Goal: Check status: Check status

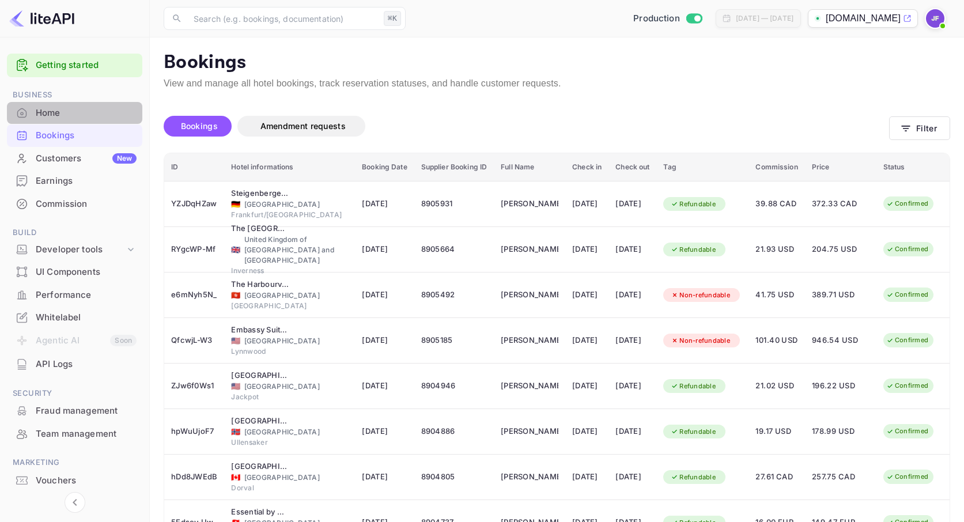
click at [59, 109] on div "Home" at bounding box center [86, 113] width 101 height 13
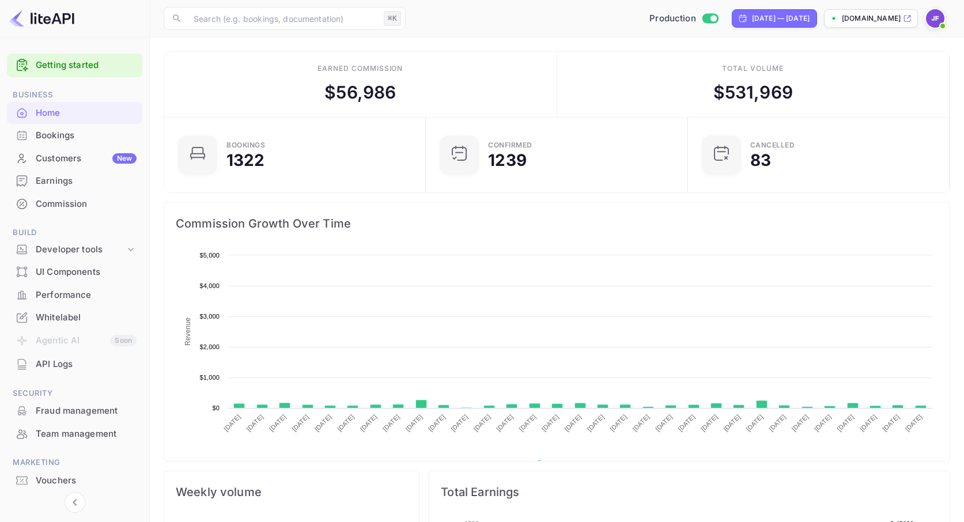
scroll to position [187, 255]
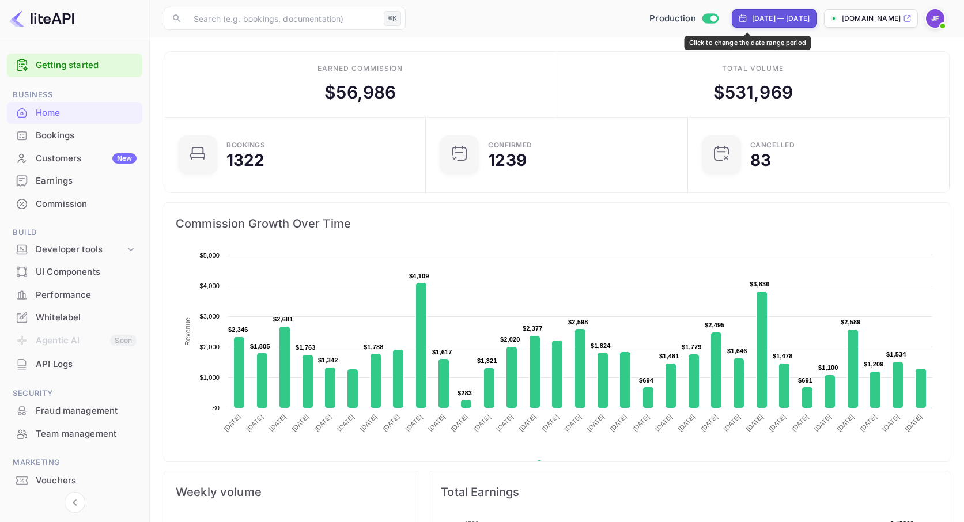
click at [752, 21] on div "[DATE] — [DATE]" at bounding box center [781, 18] width 58 height 10
select select "6"
select select "2025"
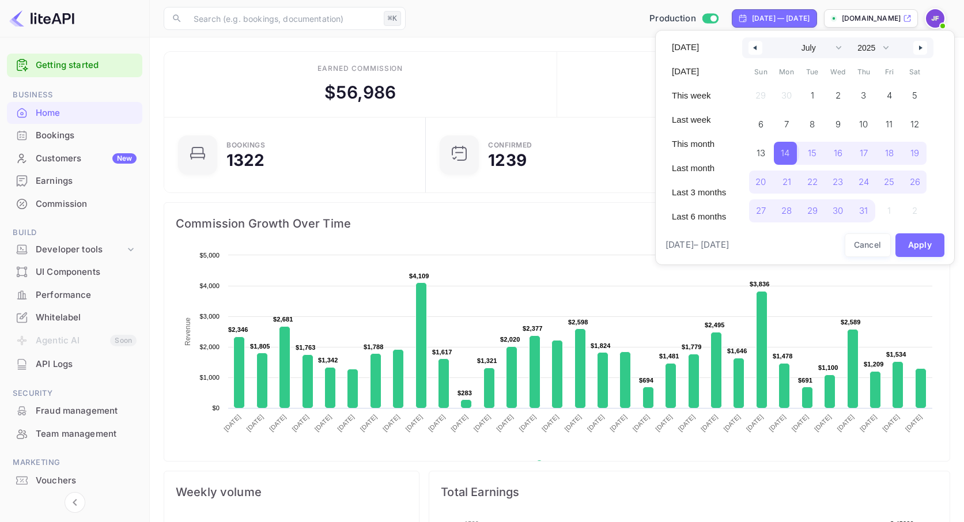
click at [788, 157] on span "14" at bounding box center [785, 153] width 9 height 21
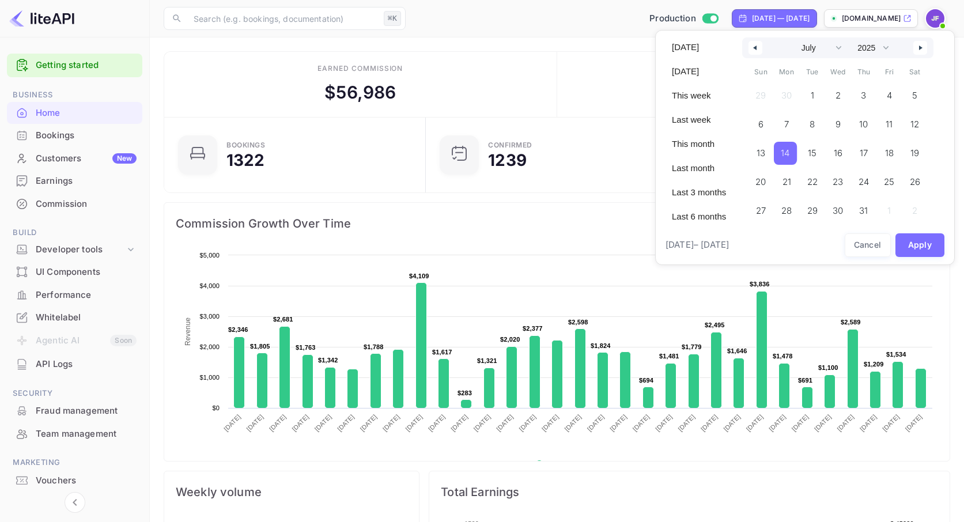
click at [920, 55] on button "button" at bounding box center [920, 48] width 14 height 14
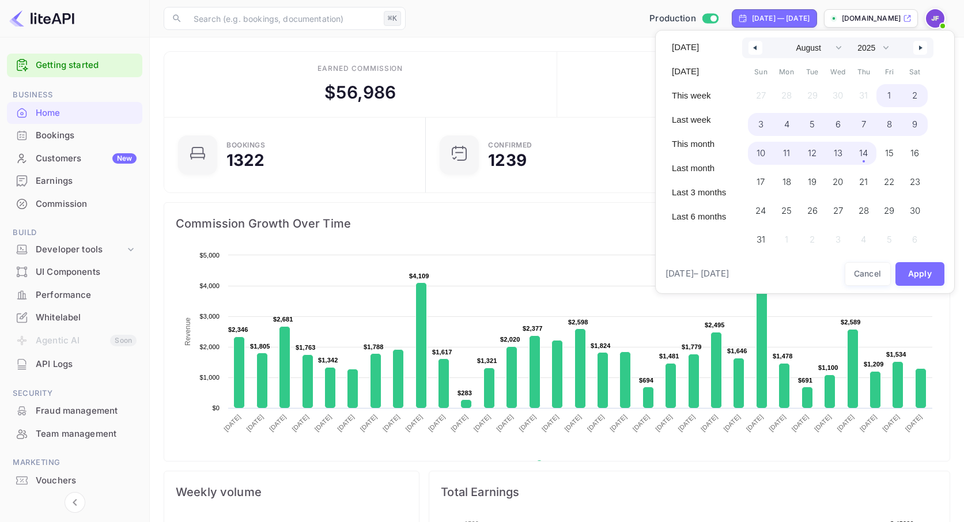
drag, startPoint x: 871, startPoint y: 156, endPoint x: 886, endPoint y: 210, distance: 55.6
click at [872, 156] on span "14" at bounding box center [863, 153] width 26 height 23
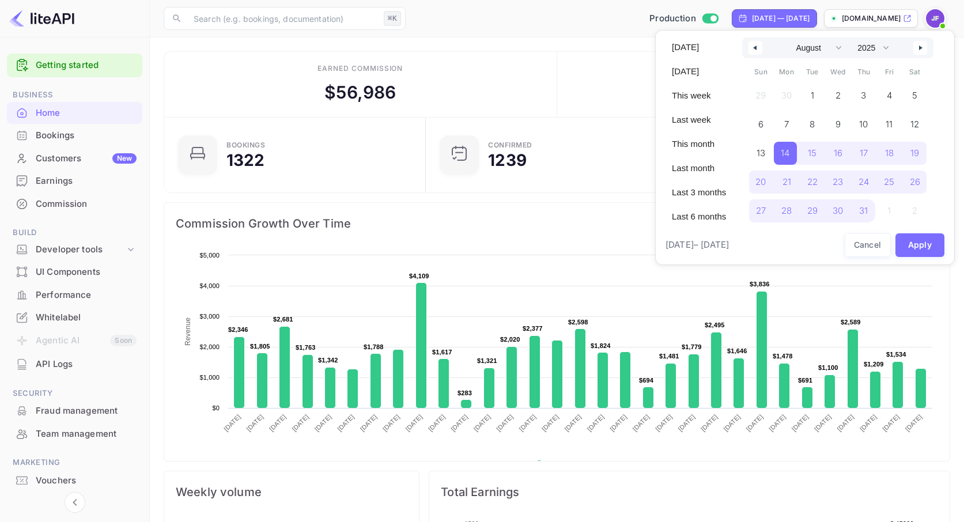
select select "6"
click at [916, 248] on button "Apply" at bounding box center [920, 245] width 50 height 24
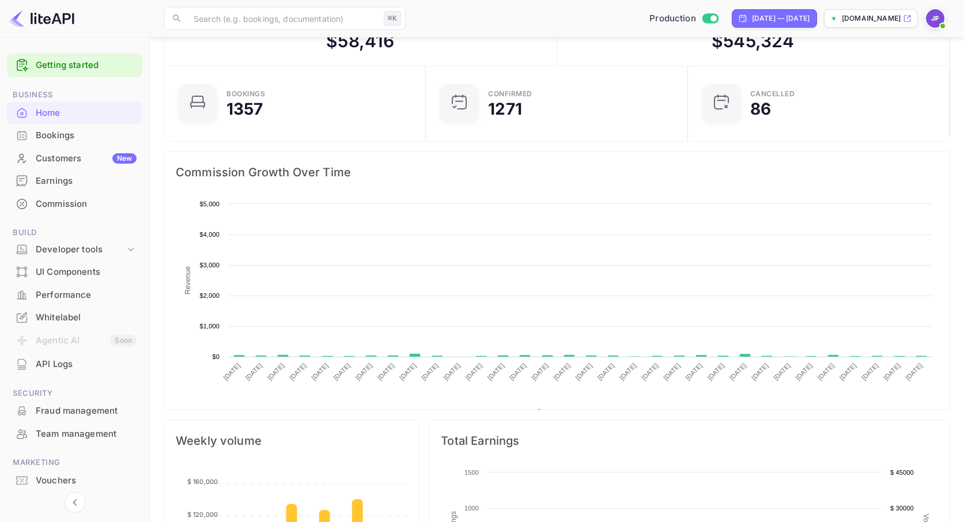
scroll to position [1, 0]
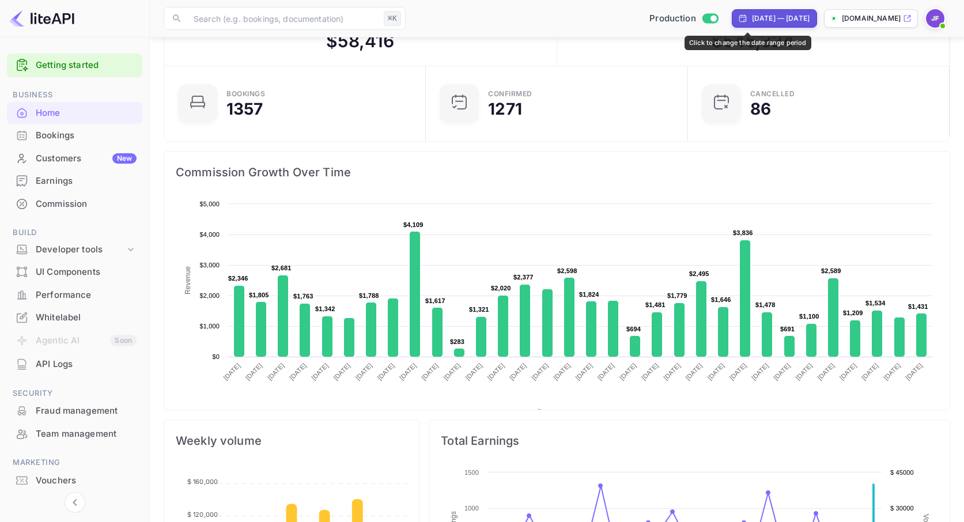
click at [752, 21] on div "[DATE] — [DATE]" at bounding box center [781, 18] width 58 height 10
select select "6"
select select "2025"
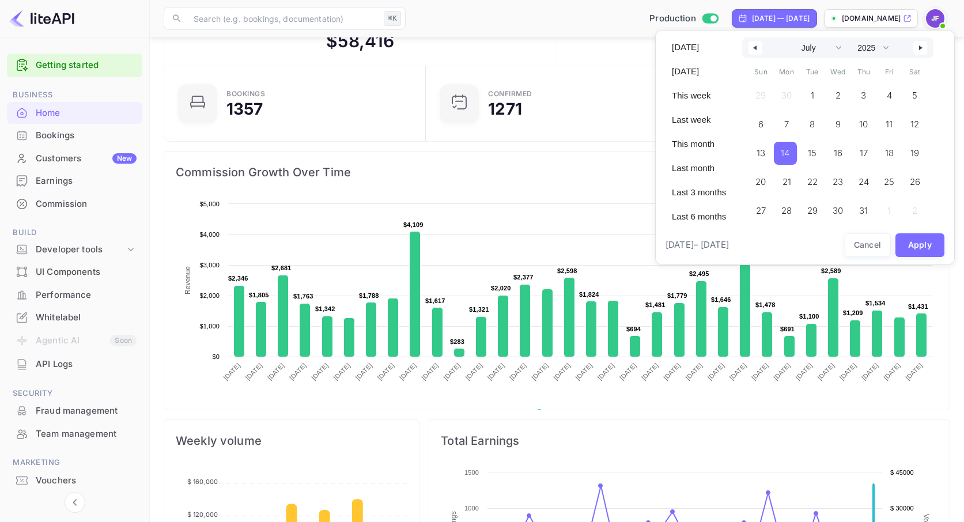
click at [789, 154] on span "14" at bounding box center [785, 153] width 9 height 21
drag, startPoint x: 927, startPoint y: 52, endPoint x: 924, endPoint y: 61, distance: 9.3
click at [927, 52] on button "button" at bounding box center [920, 48] width 14 height 14
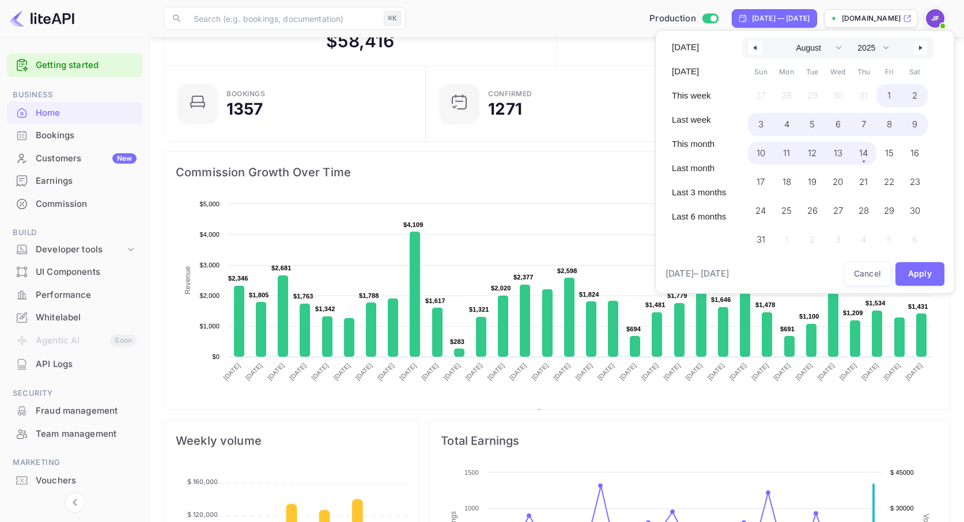
click at [871, 154] on span "14" at bounding box center [863, 153] width 26 height 23
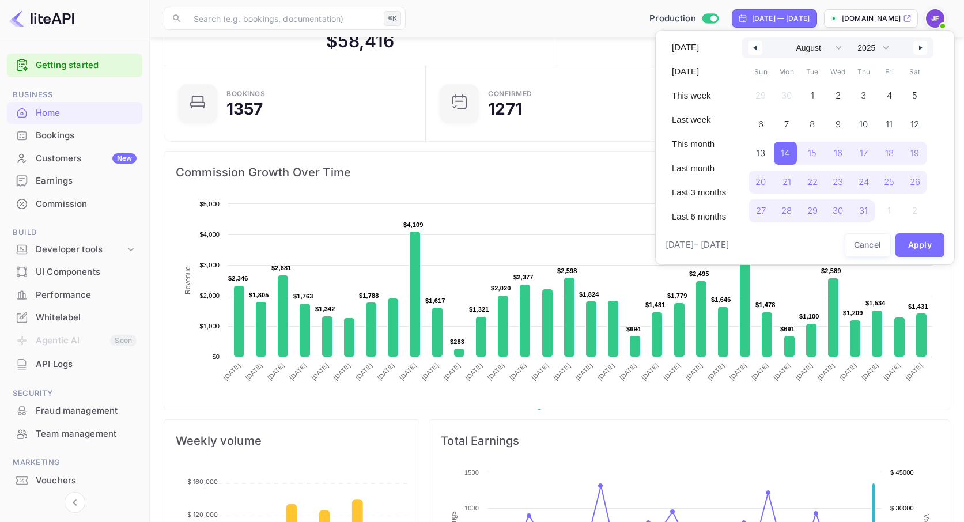
select select "6"
click at [924, 244] on button "Apply" at bounding box center [920, 245] width 50 height 24
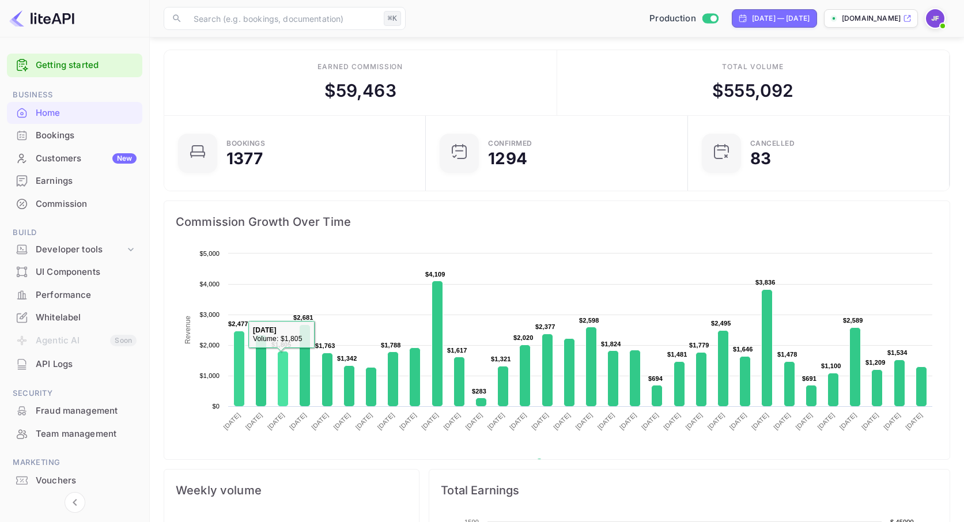
scroll to position [0, 0]
